Goal: Information Seeking & Learning: Find specific fact

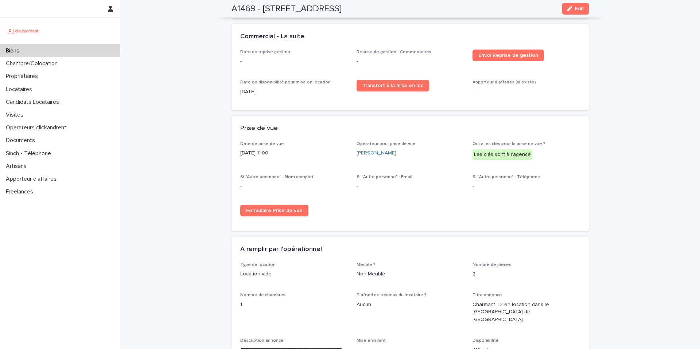
scroll to position [769, 0]
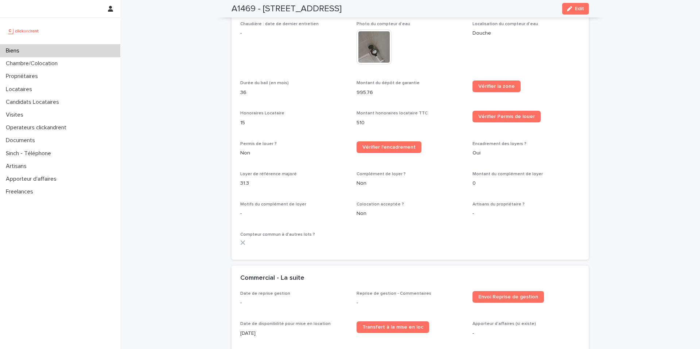
click at [18, 51] on p "Biens" at bounding box center [14, 50] width 22 height 7
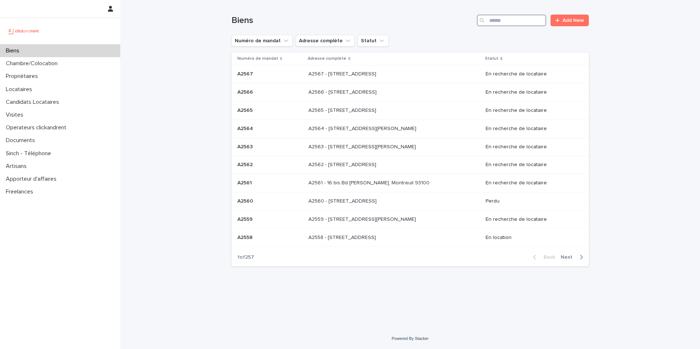
click at [505, 21] on input "Search" at bounding box center [511, 21] width 69 height 12
paste input "****"
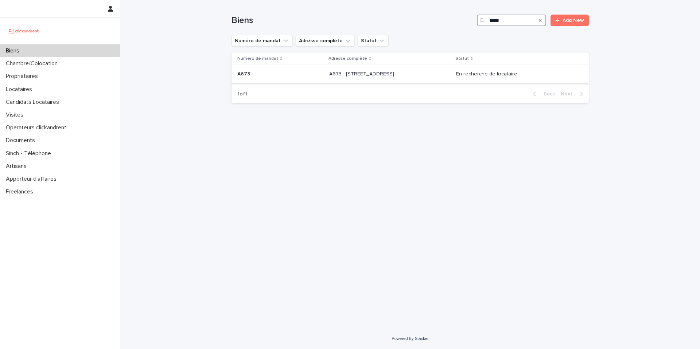
type input "****"
click at [388, 75] on p "A673 - 30 rue Carême Prenant, Argenteuil 95100" at bounding box center [362, 74] width 66 height 8
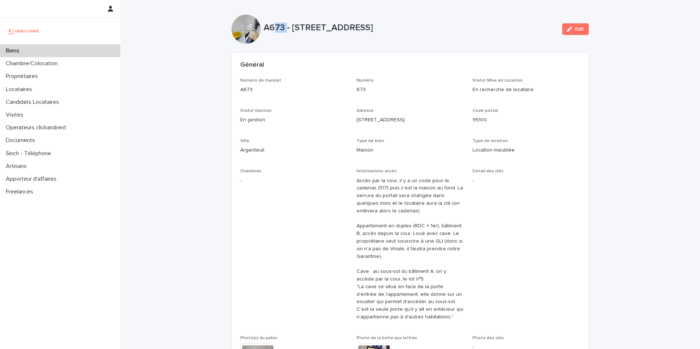
drag, startPoint x: 282, startPoint y: 28, endPoint x: 269, endPoint y: 29, distance: 12.8
click at [269, 29] on p "A673 - 30 rue Carême Prenant, Argenteuil 95100" at bounding box center [409, 28] width 293 height 11
click at [273, 32] on p "A673 - 30 rue Carême Prenant, Argenteuil 95100" at bounding box center [409, 28] width 293 height 11
drag, startPoint x: 281, startPoint y: 28, endPoint x: 264, endPoint y: 28, distance: 17.5
click at [264, 28] on p "A673 - 30 rue Carême Prenant, Argenteuil 95100" at bounding box center [409, 28] width 293 height 11
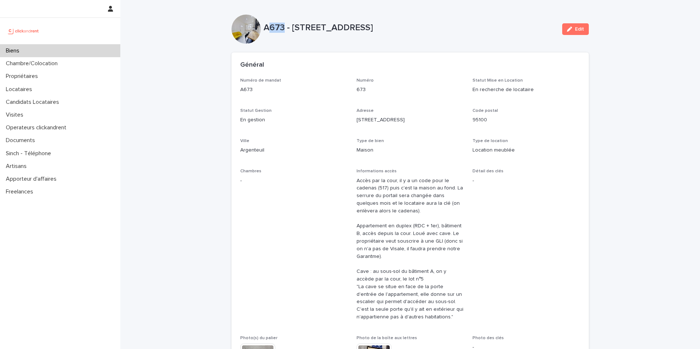
copy p "673"
click at [52, 52] on div "Biens" at bounding box center [60, 50] width 120 height 13
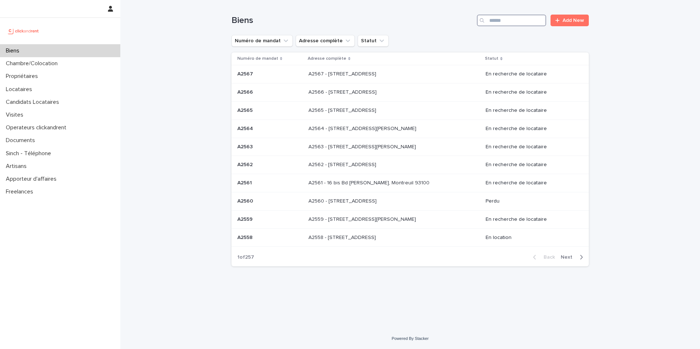
click at [494, 23] on input "Search" at bounding box center [511, 21] width 69 height 12
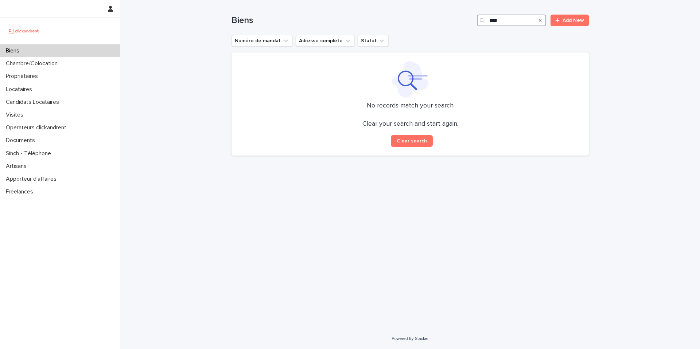
drag, startPoint x: 485, startPoint y: 21, endPoint x: 444, endPoint y: 23, distance: 41.6
click at [444, 23] on div "Biens **** Add New" at bounding box center [409, 21] width 357 height 12
type input "*"
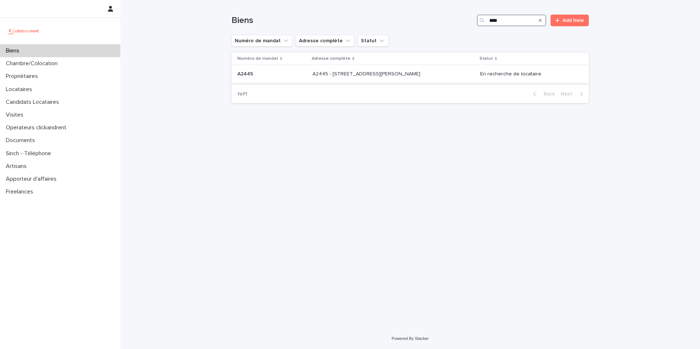
type input "****"
click at [368, 73] on p "A2445 - 90 avenue Raymond Poincaré, Paris 75016" at bounding box center [366, 74] width 109 height 8
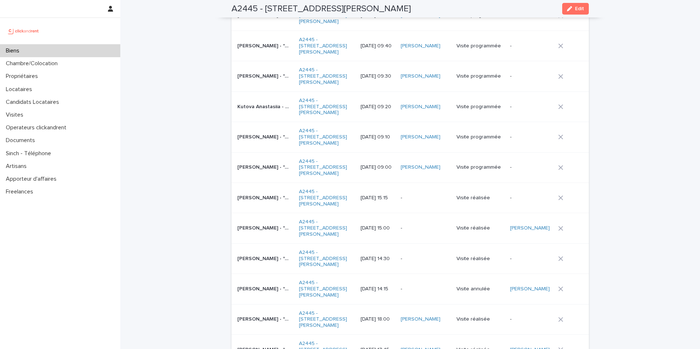
scroll to position [3013, 0]
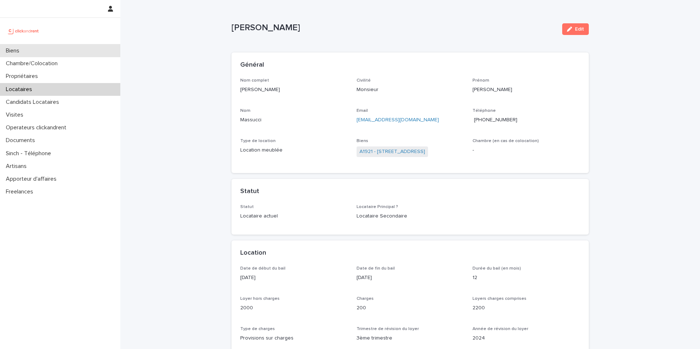
click at [27, 51] on div "Biens" at bounding box center [60, 50] width 120 height 13
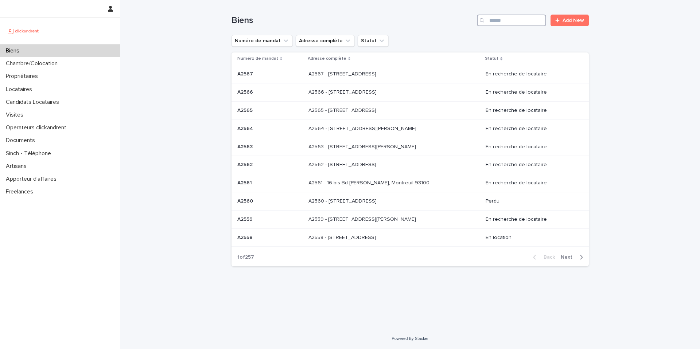
click at [498, 24] on input "Search" at bounding box center [511, 21] width 69 height 12
paste input "*****"
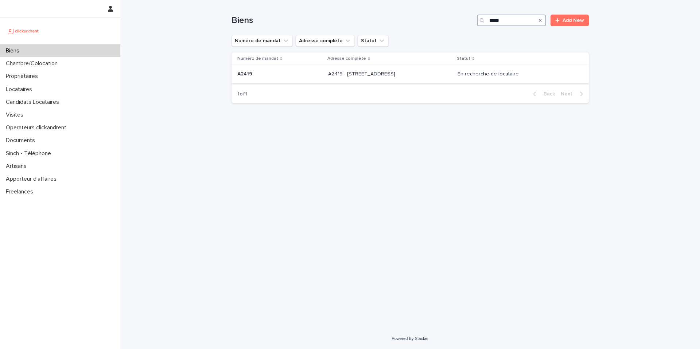
type input "*****"
click at [451, 78] on div "A2419 - 64 boulevard Pasteur, Amiens 80000 A2419 - 64 boulevard Pasteur, Amiens…" at bounding box center [389, 74] width 123 height 12
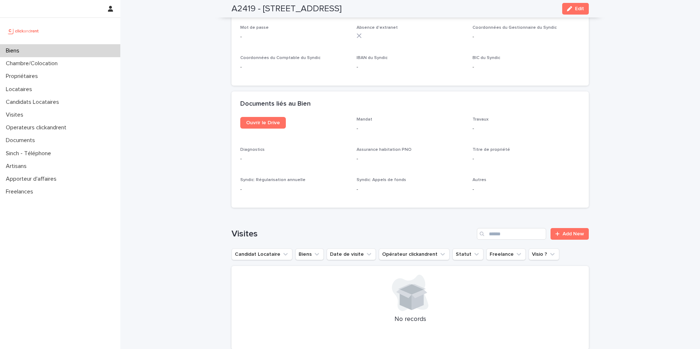
scroll to position [2595, 0]
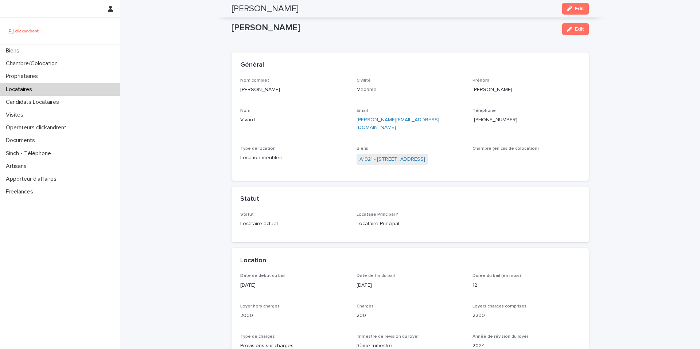
scroll to position [69, 0]
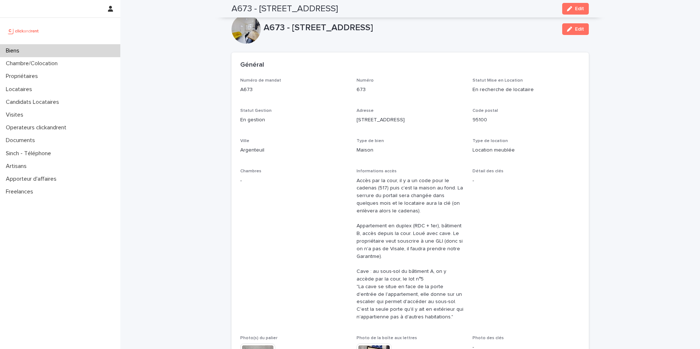
scroll to position [2535, 0]
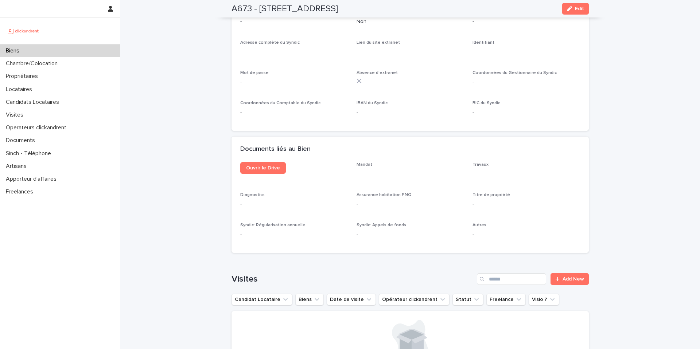
click at [33, 49] on div "Biens" at bounding box center [60, 50] width 120 height 13
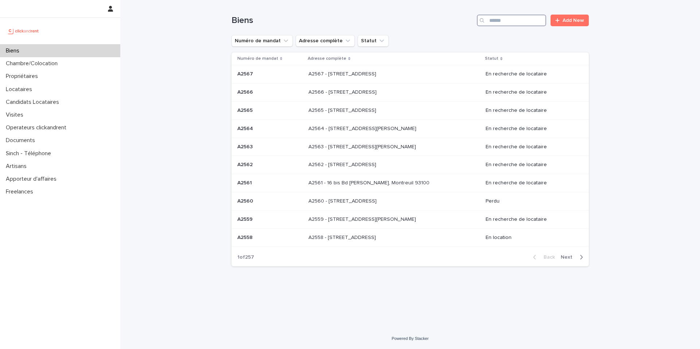
click at [497, 21] on input "Search" at bounding box center [511, 21] width 69 height 12
paste input "*****"
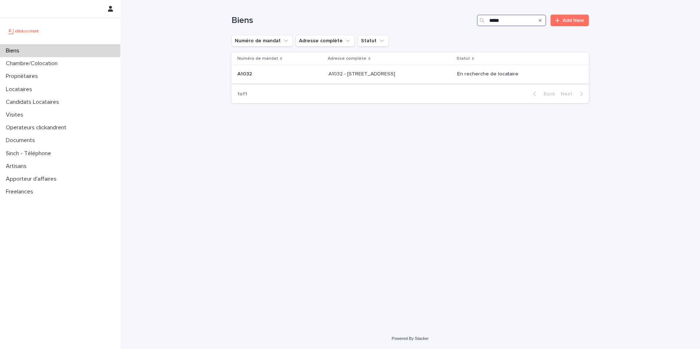
type input "*****"
click at [417, 74] on p at bounding box center [388, 74] width 121 height 6
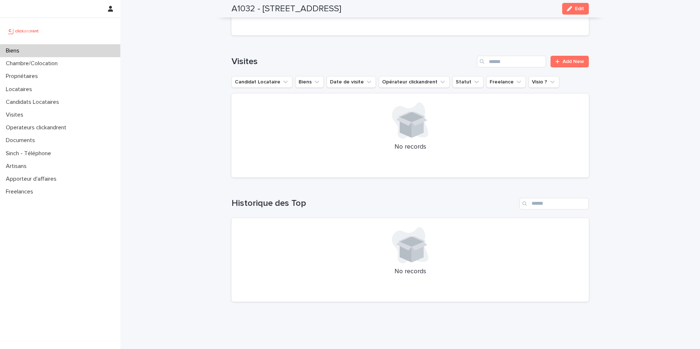
scroll to position [2252, 0]
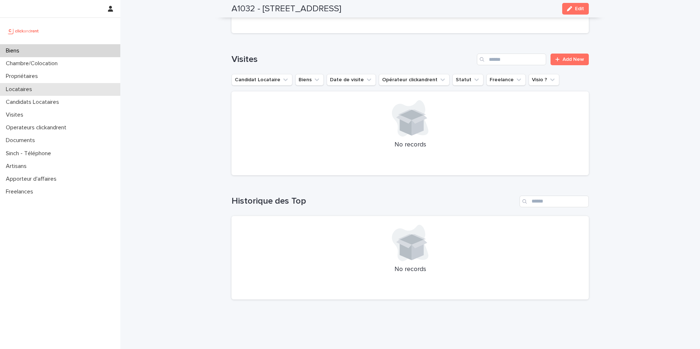
click at [46, 88] on div "Locataires" at bounding box center [60, 89] width 120 height 13
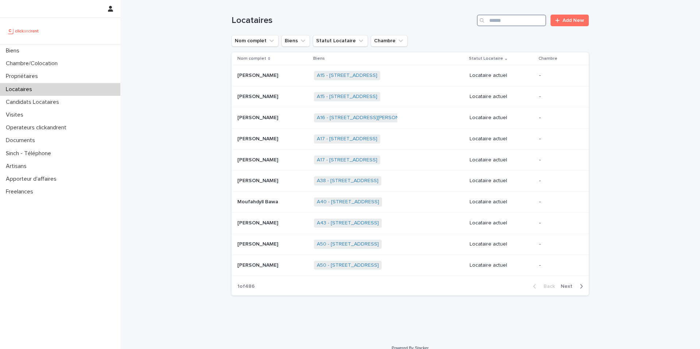
click at [504, 21] on input "Search" at bounding box center [511, 21] width 69 height 12
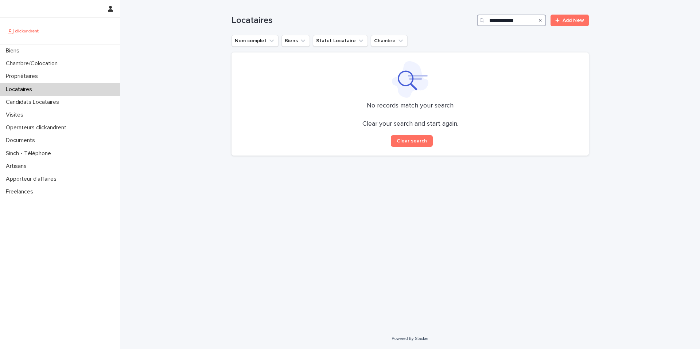
type input "**********"
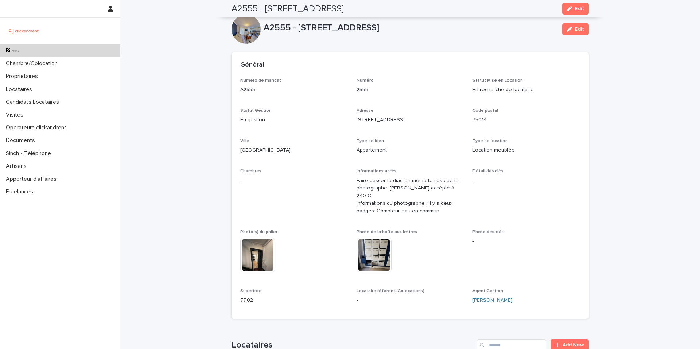
scroll to position [1780, 0]
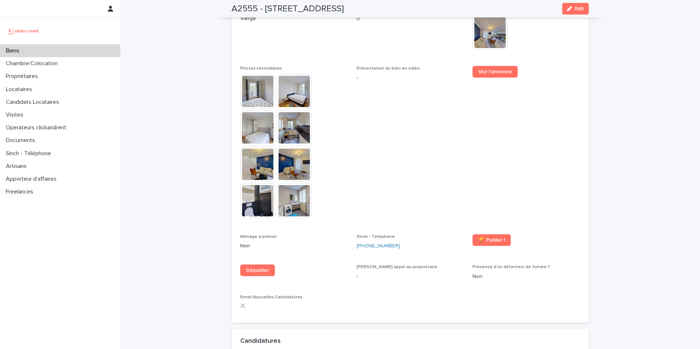
click at [30, 51] on div "Biens" at bounding box center [60, 50] width 120 height 13
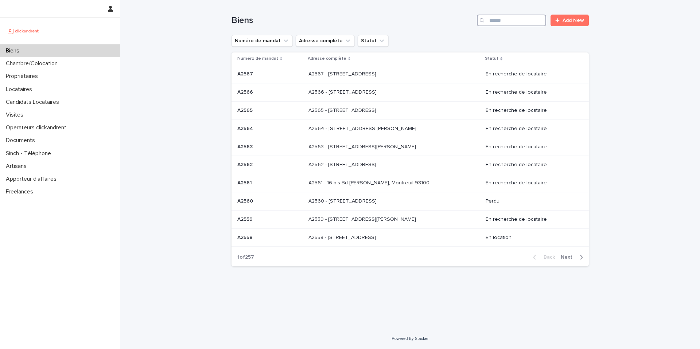
click at [503, 22] on input "Search" at bounding box center [511, 21] width 69 height 12
paste input "**********"
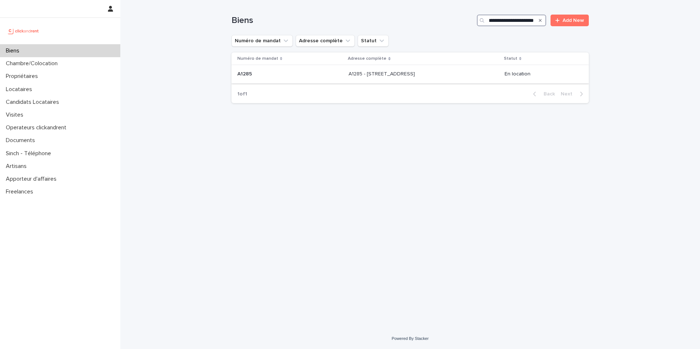
type input "**********"
click at [466, 78] on div "A1285 - 43 rue de la Butte Pinson, Pierrefitte sur seine 93380 A1285 - 43 rue d…" at bounding box center [423, 74] width 150 height 12
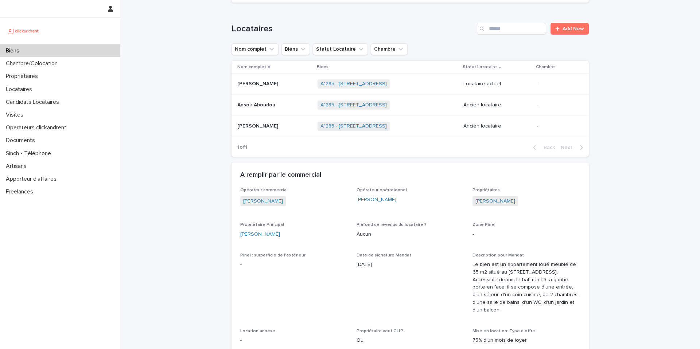
scroll to position [348, 0]
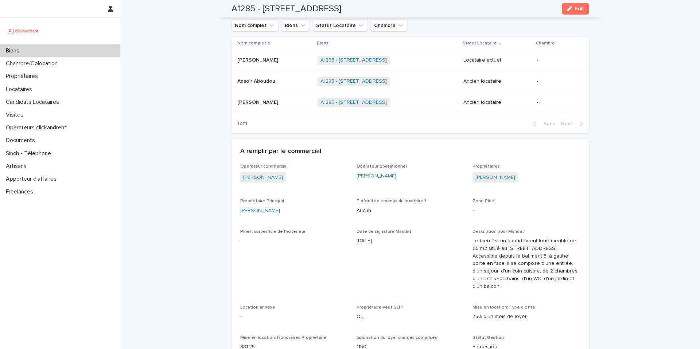
click at [286, 64] on div "Laurie Jean-elie Laurie Jean-elie" at bounding box center [274, 60] width 74 height 12
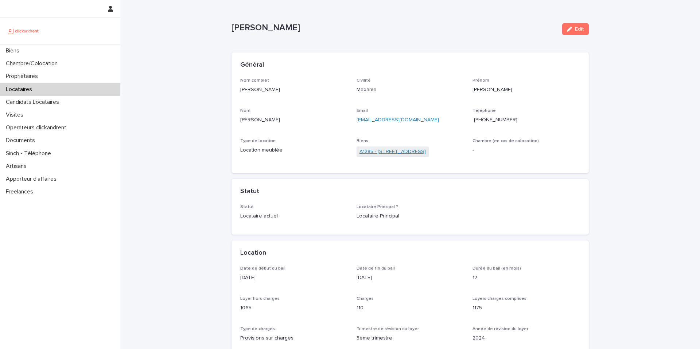
click at [411, 152] on link "A1285 - 43 rue de la Butte Pinson, Pierrefitte sur seine 93380" at bounding box center [392, 152] width 66 height 8
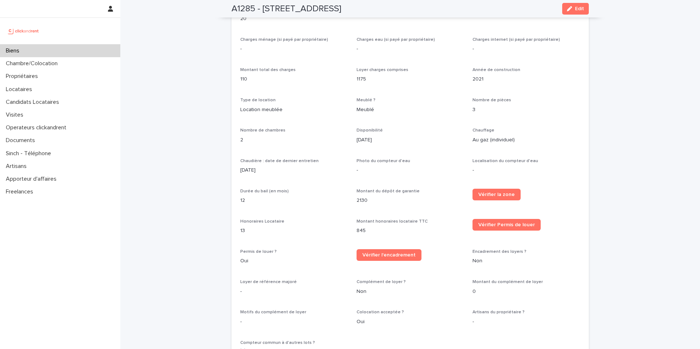
scroll to position [789, 0]
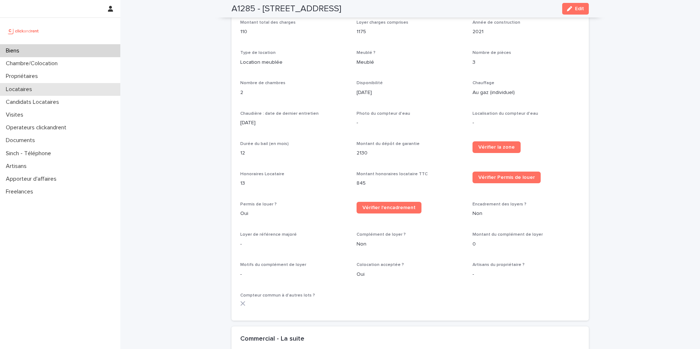
click at [26, 94] on div "Locataires" at bounding box center [60, 89] width 120 height 13
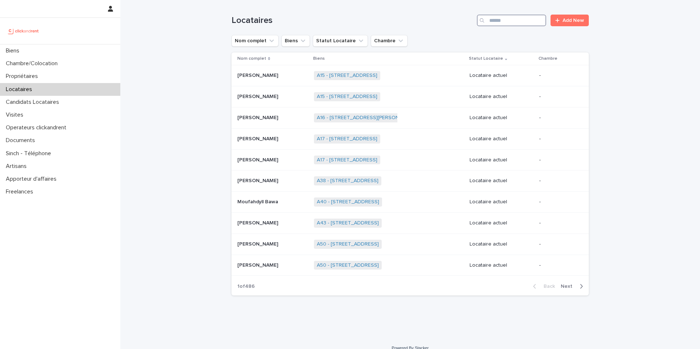
click at [501, 22] on input "Search" at bounding box center [511, 21] width 69 height 12
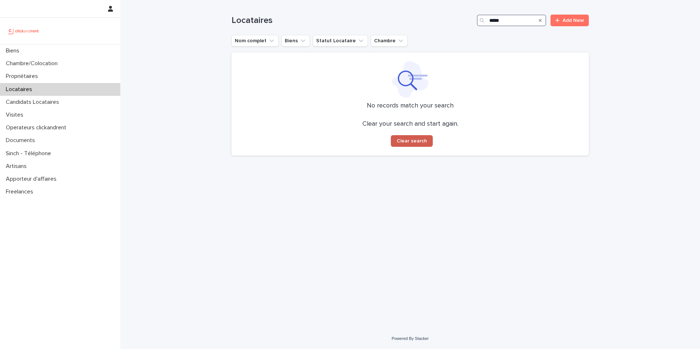
type input "*****"
click at [409, 142] on span "Clear search" at bounding box center [411, 140] width 30 height 5
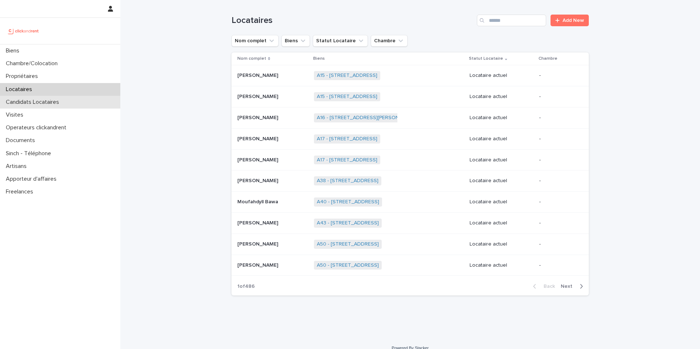
click at [40, 106] on div "Candidats Locataires" at bounding box center [60, 102] width 120 height 13
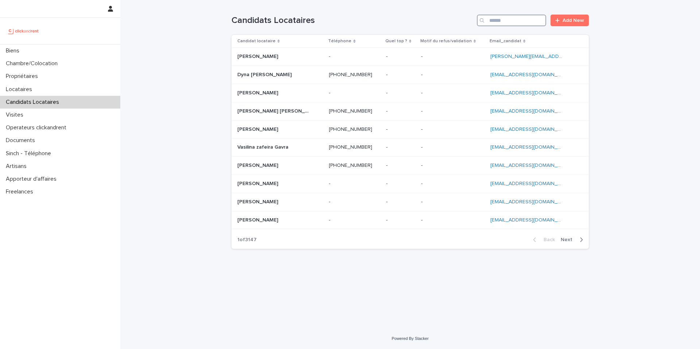
click at [517, 21] on input "Search" at bounding box center [511, 21] width 69 height 12
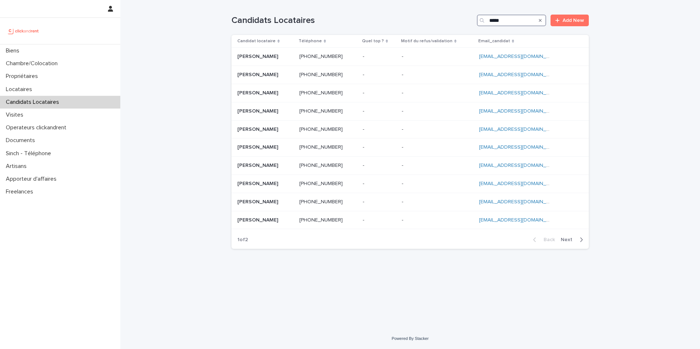
type input "*****"
click at [566, 238] on span "Next" at bounding box center [568, 239] width 16 height 5
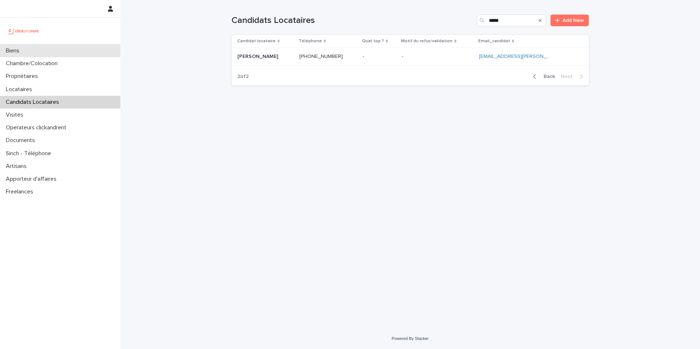
click at [13, 51] on p "Biens" at bounding box center [14, 50] width 22 height 7
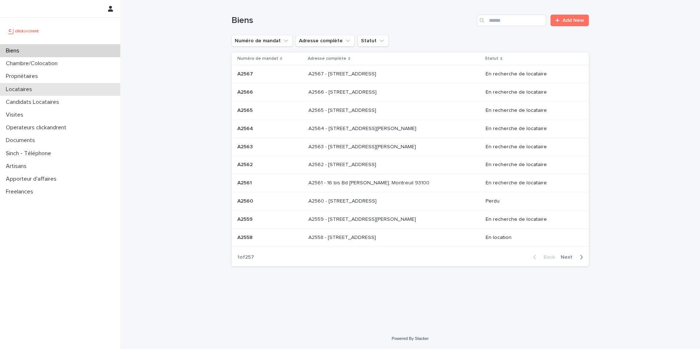
click at [29, 91] on p "Locataires" at bounding box center [20, 89] width 35 height 7
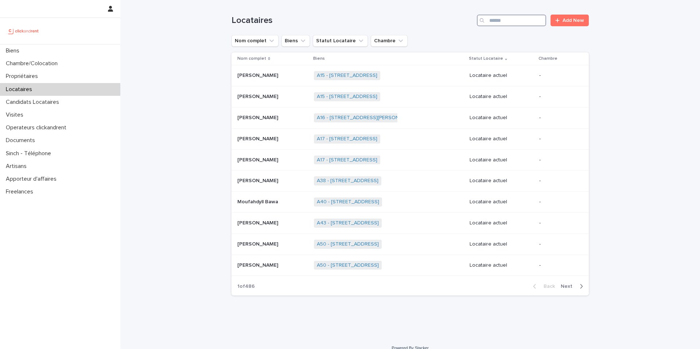
click at [507, 24] on input "Search" at bounding box center [511, 21] width 69 height 12
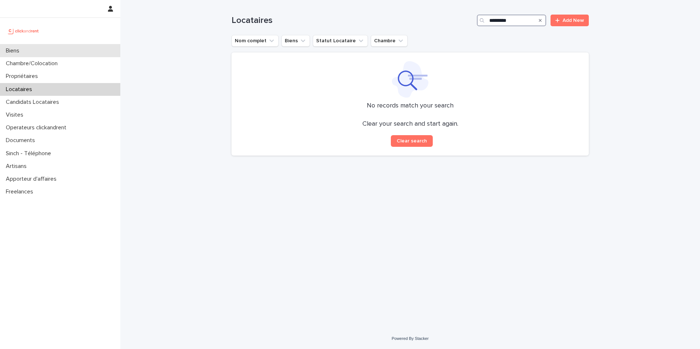
type input "*********"
click at [21, 50] on p "Biens" at bounding box center [14, 50] width 22 height 7
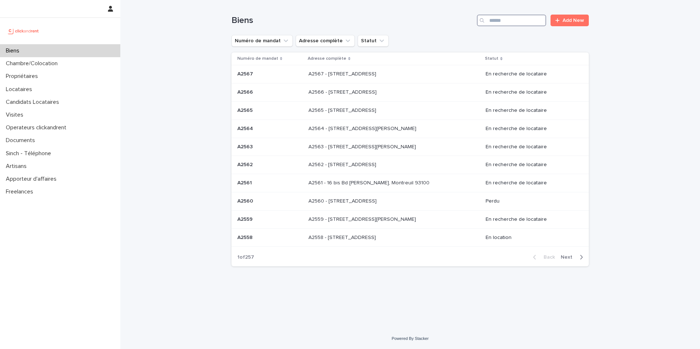
click at [526, 20] on input "Search" at bounding box center [511, 21] width 69 height 12
paste input "**********"
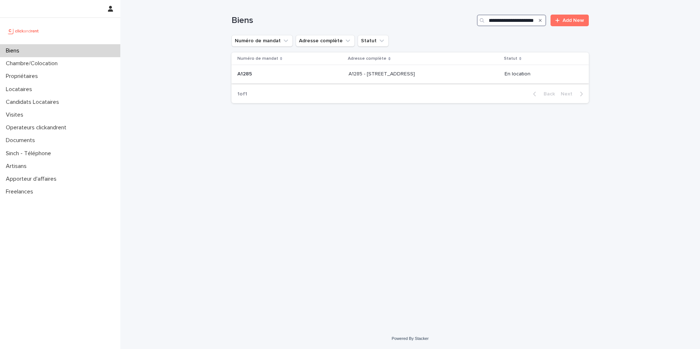
type input "**********"
click at [453, 71] on div "A1285 - 43 rue de la Butte Pinson, Pierrefitte sur seine 93380 A1285 - 43 rue d…" at bounding box center [423, 74] width 150 height 12
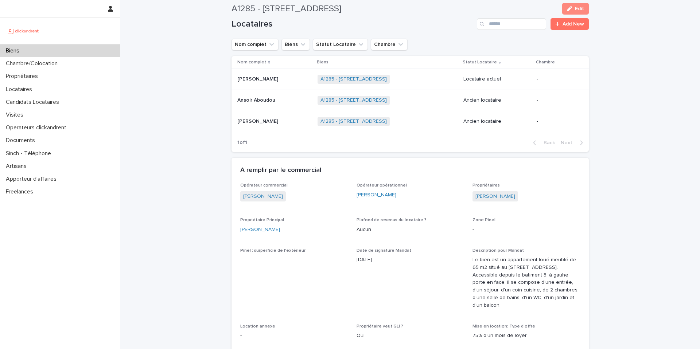
scroll to position [330, 0]
click at [412, 79] on div "A1285 - 43 rue de la Butte Pinson, Pierrefitte sur seine 93380 + 0" at bounding box center [387, 78] width 140 height 15
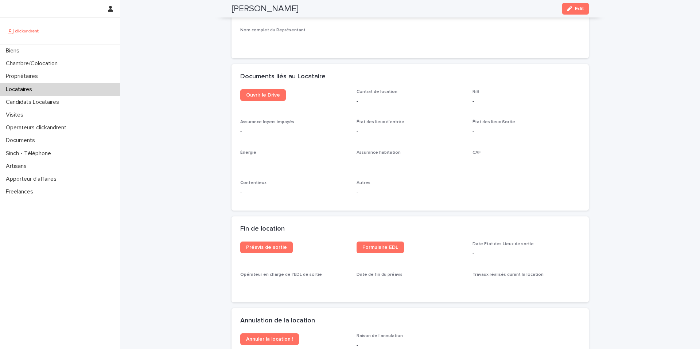
scroll to position [750, 0]
click at [265, 98] on link "Ouvrir le Drive" at bounding box center [263, 95] width 46 height 12
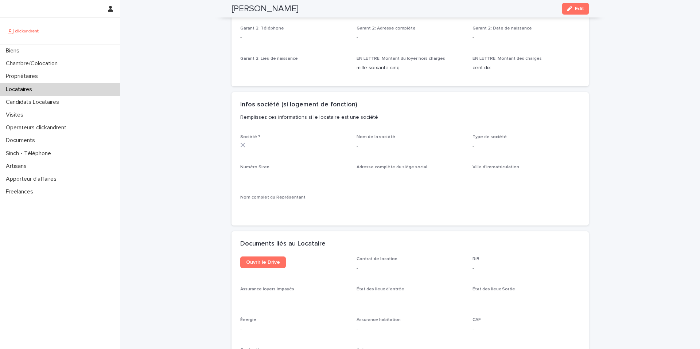
scroll to position [592, 0]
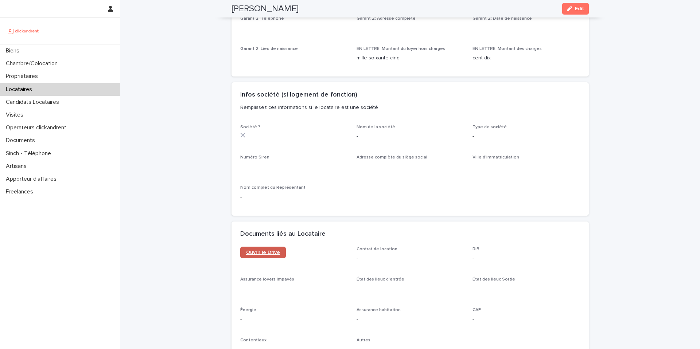
click at [269, 255] on link "Ouvrir le Drive" at bounding box center [263, 253] width 46 height 12
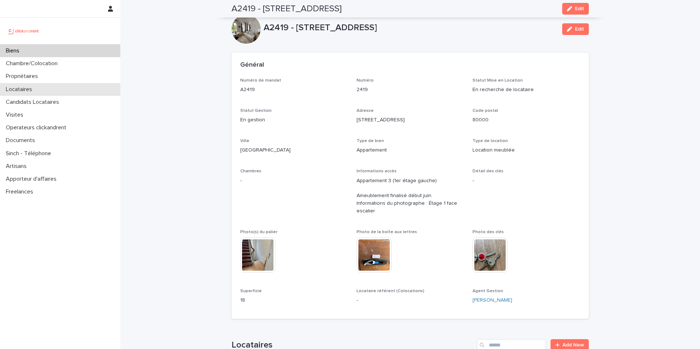
scroll to position [2595, 0]
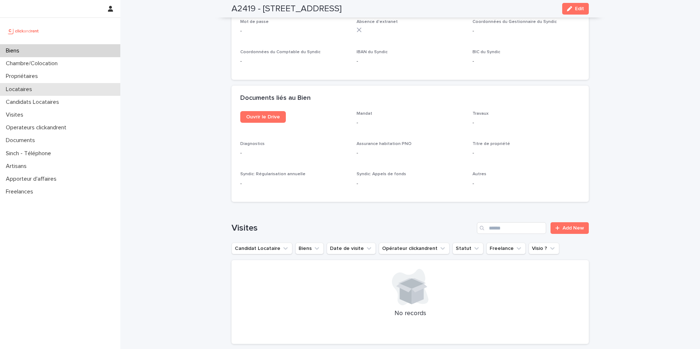
click at [23, 88] on p "Locataires" at bounding box center [20, 89] width 35 height 7
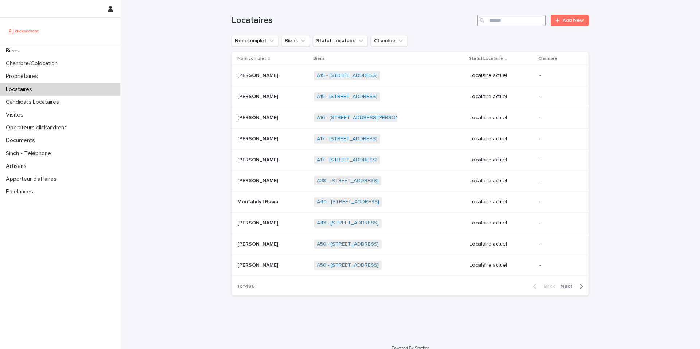
click at [498, 22] on input "Search" at bounding box center [511, 21] width 69 height 12
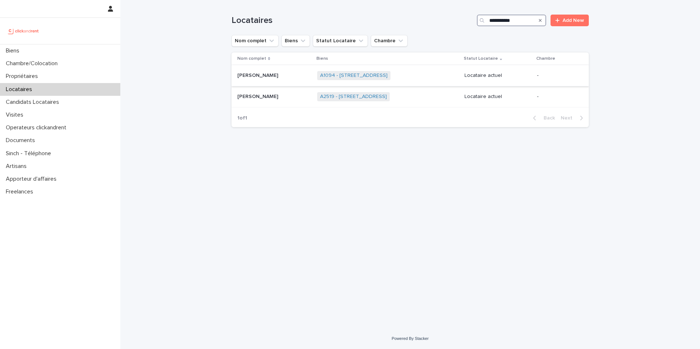
type input "**********"
click at [424, 76] on div "A1094 - [STREET_ADDRESS] + 0" at bounding box center [387, 75] width 141 height 15
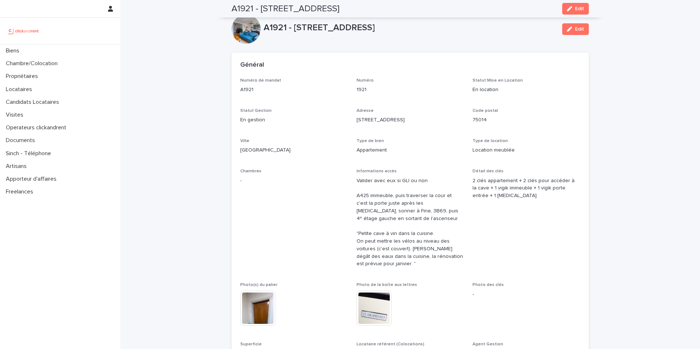
scroll to position [337, 0]
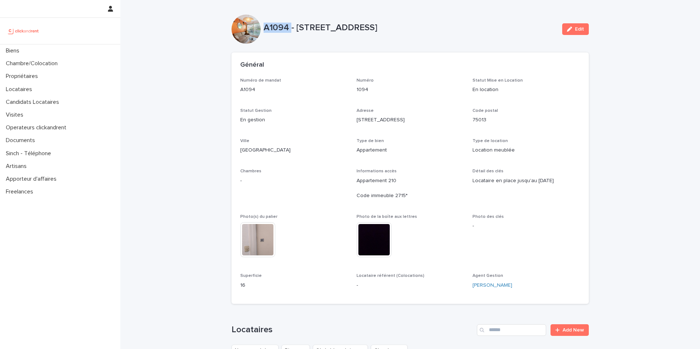
drag, startPoint x: 288, startPoint y: 28, endPoint x: 262, endPoint y: 30, distance: 25.9
click at [263, 30] on p "A1094 - [STREET_ADDRESS]" at bounding box center [409, 28] width 293 height 11
copy p "A1094"
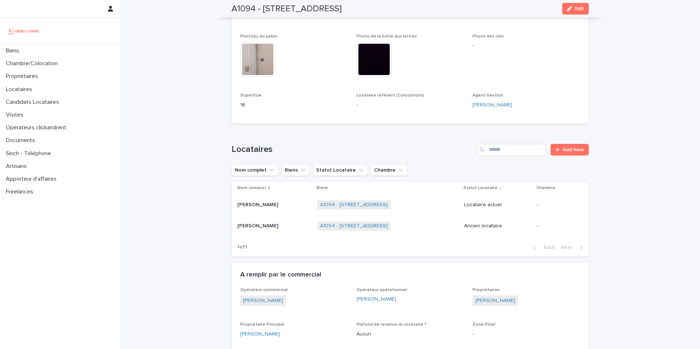
scroll to position [136, 0]
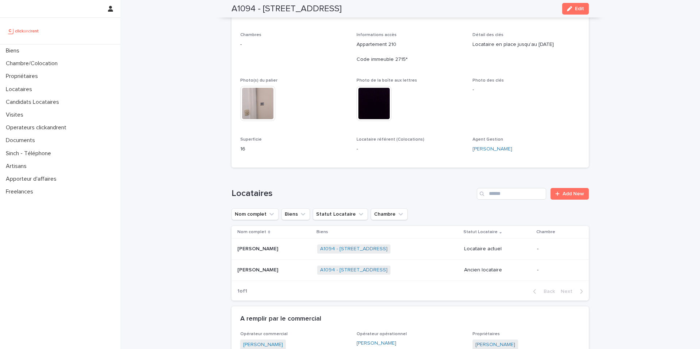
drag, startPoint x: 361, startPoint y: 8, endPoint x: 230, endPoint y: 12, distance: 131.2
click at [231, 12] on div "A1094 - [STREET_ADDRESS] Edit" at bounding box center [409, 8] width 357 height 17
copy h2 "A1094 - [STREET_ADDRESS]"
click at [20, 50] on p "Biens" at bounding box center [14, 50] width 22 height 7
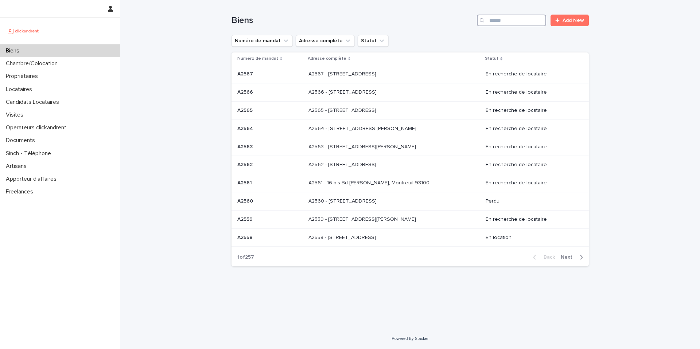
click at [499, 24] on input "Search" at bounding box center [511, 21] width 69 height 12
paste input "****"
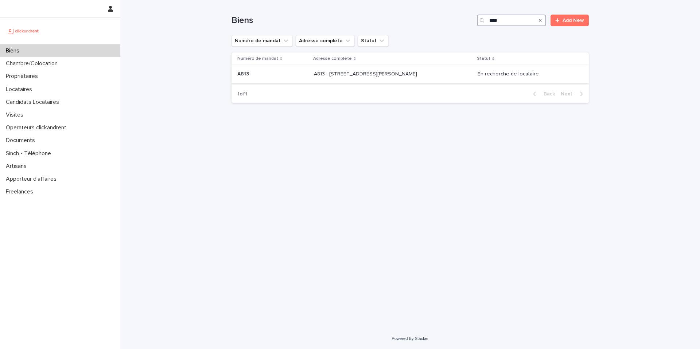
type input "****"
click at [418, 74] on p "A813 - [STREET_ADDRESS][PERSON_NAME]" at bounding box center [366, 74] width 105 height 8
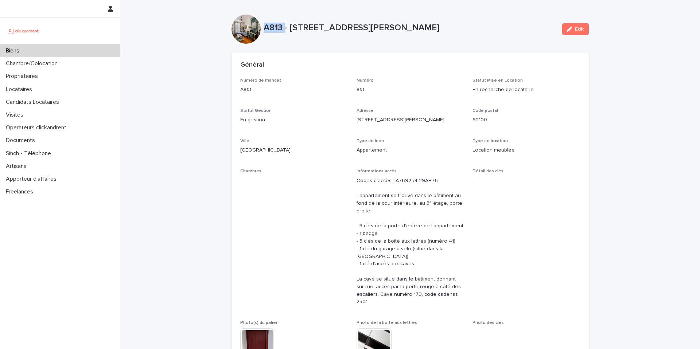
copy p "A813"
drag, startPoint x: 282, startPoint y: 29, endPoint x: 263, endPoint y: 28, distance: 19.0
click at [263, 28] on p "A813 - 67 rue Barthélémy Danjou, Boulogne-Billancourt 92100" at bounding box center [409, 28] width 293 height 11
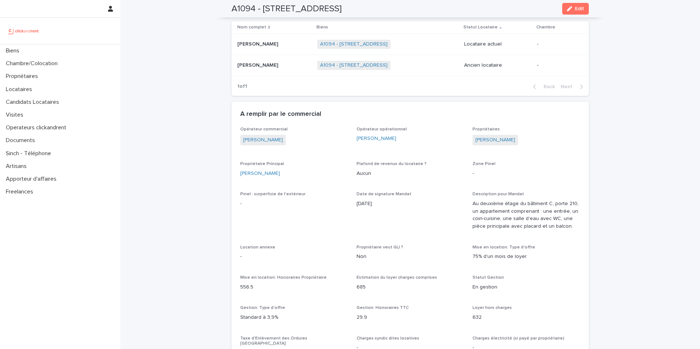
scroll to position [238, 0]
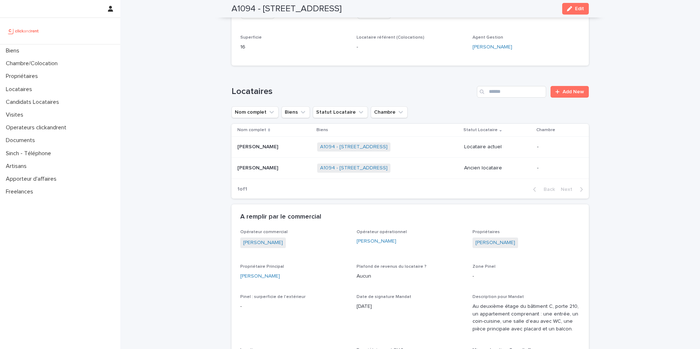
click at [269, 149] on p "[PERSON_NAME]" at bounding box center [258, 146] width 42 height 8
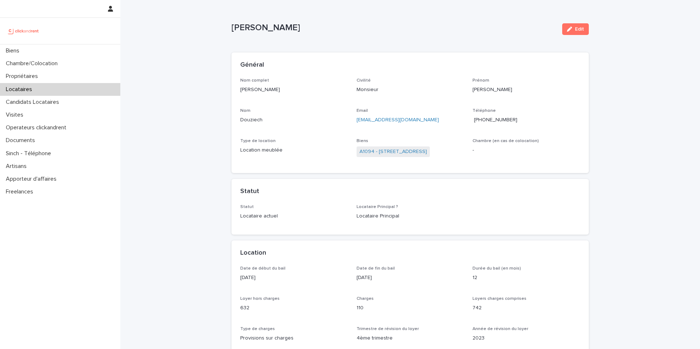
click at [500, 119] on span "[PHONE_NUMBER]" at bounding box center [495, 119] width 43 height 5
drag, startPoint x: 303, startPoint y: 32, endPoint x: 225, endPoint y: 30, distance: 78.4
copy p "[PERSON_NAME]"
